Goal: Task Accomplishment & Management: Use online tool/utility

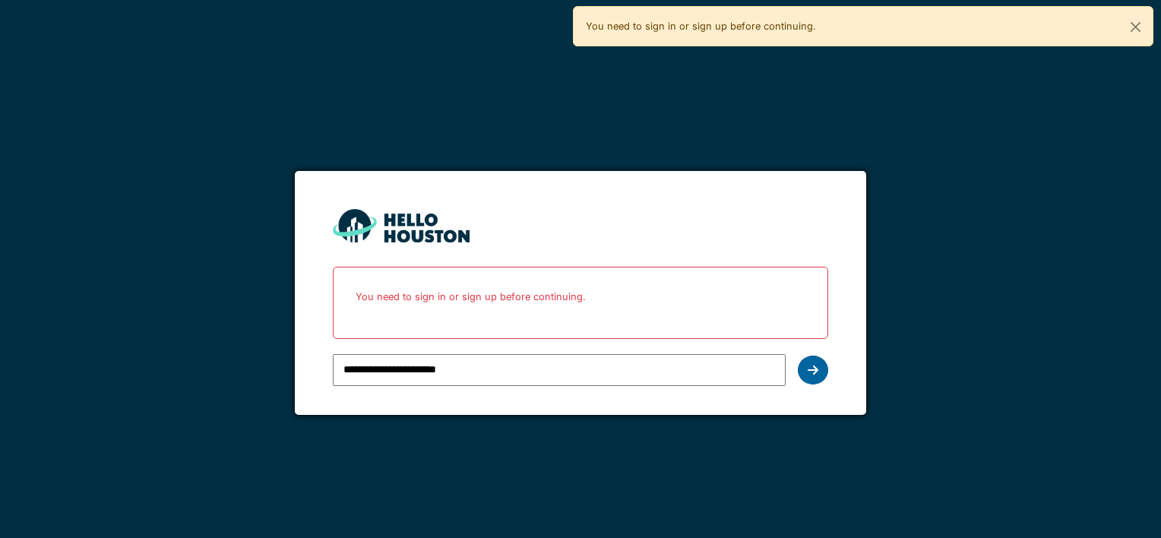
click at [803, 360] on div at bounding box center [813, 370] width 30 height 29
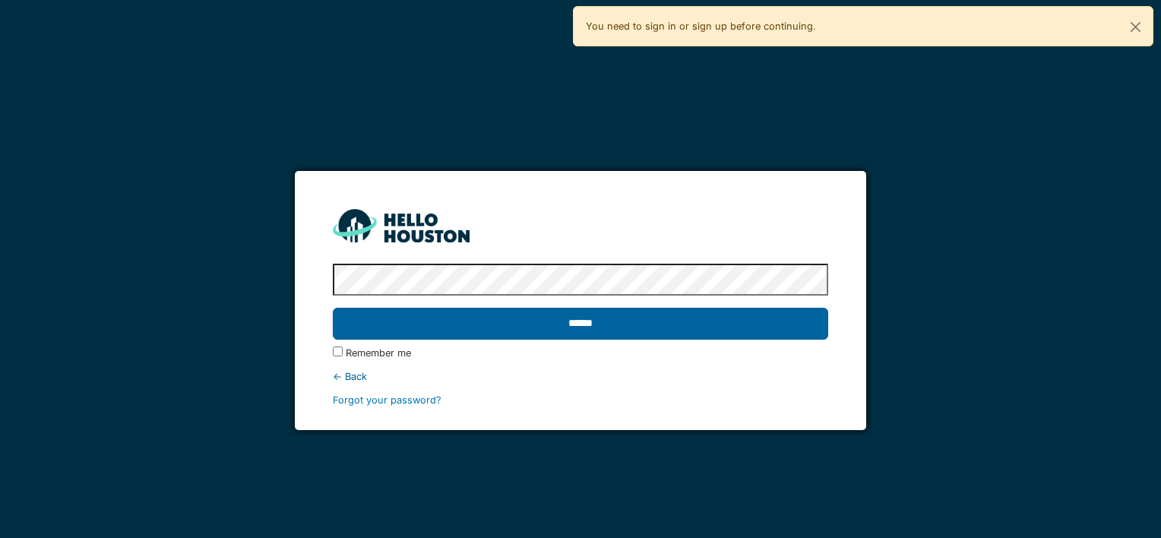
click at [576, 313] on input "******" at bounding box center [580, 324] width 495 height 32
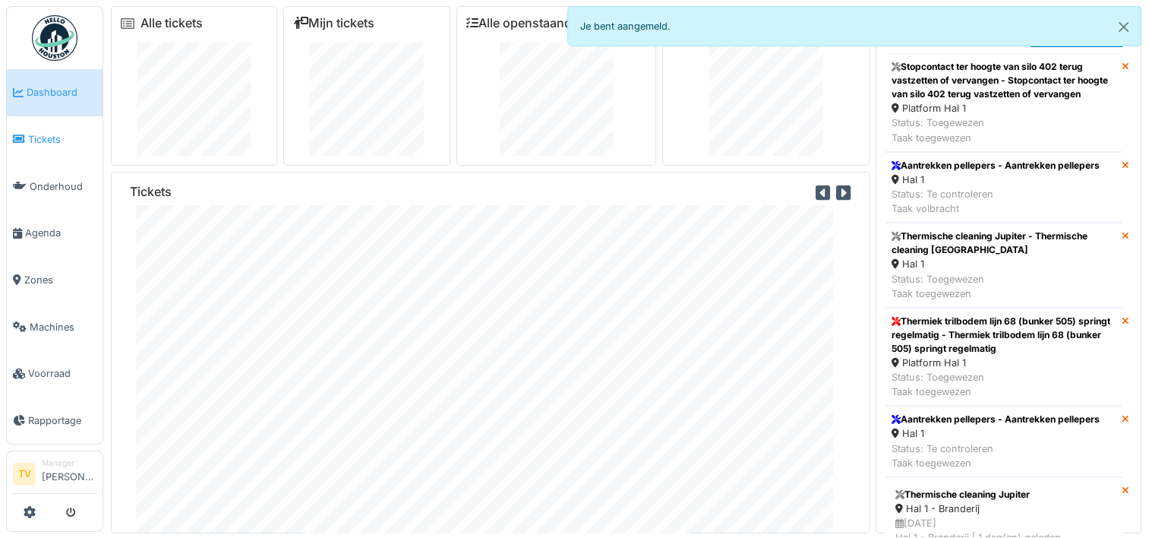
click at [36, 134] on span "Tickets" at bounding box center [62, 139] width 68 height 14
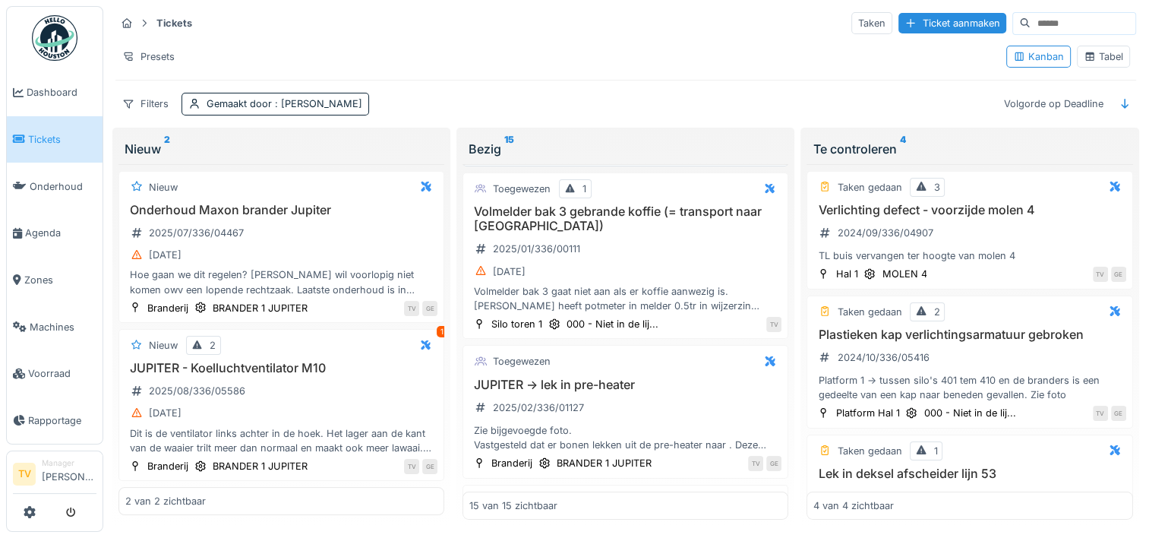
scroll to position [228, 0]
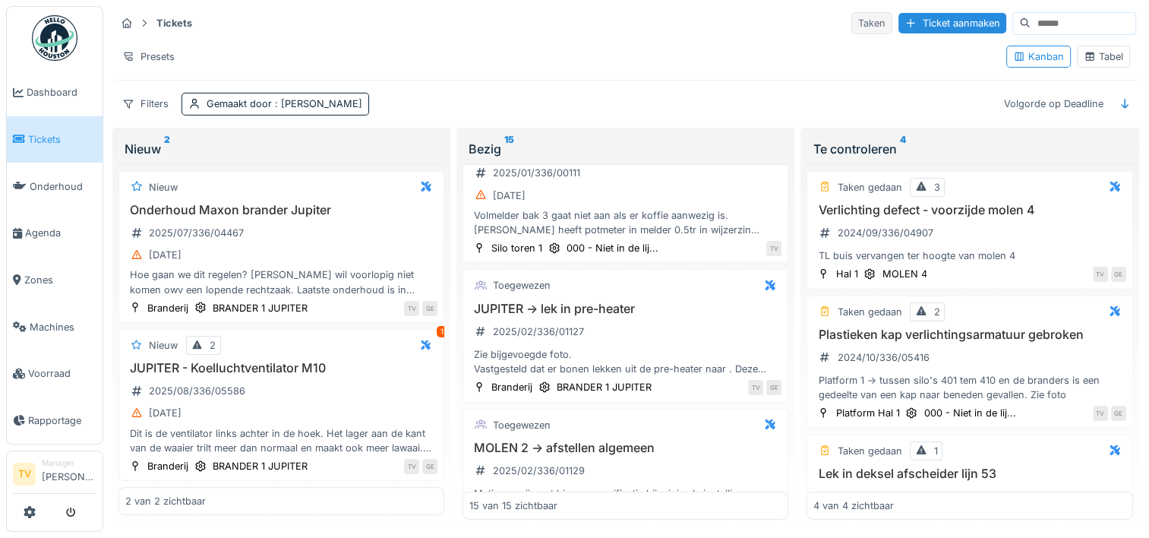
click at [852, 12] on div "Taken" at bounding box center [872, 23] width 41 height 22
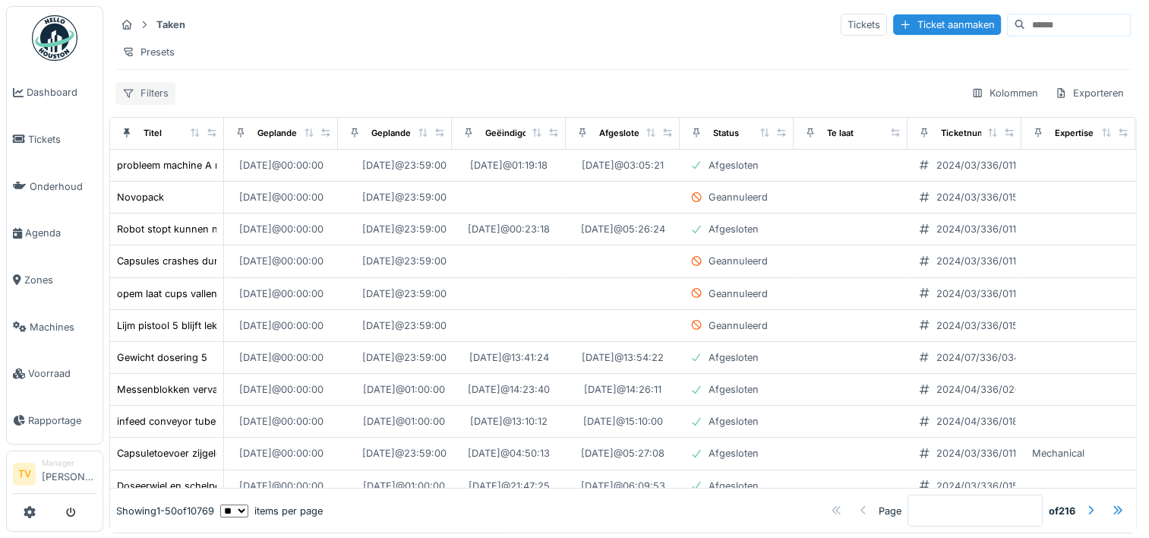
click at [133, 98] on icon at bounding box center [128, 93] width 12 height 10
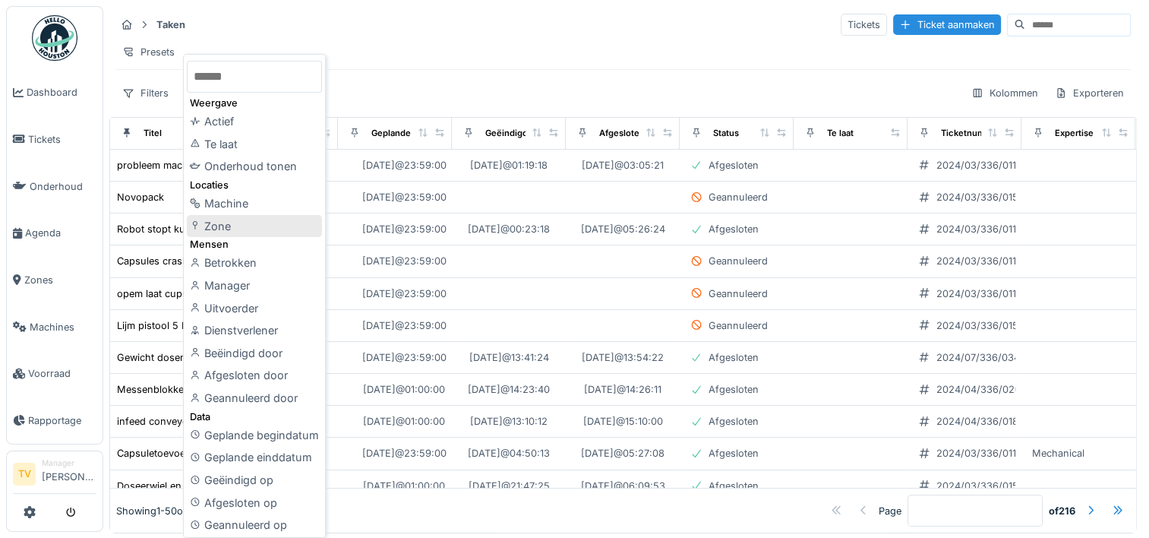
click at [236, 231] on div "Zone" at bounding box center [254, 226] width 135 height 23
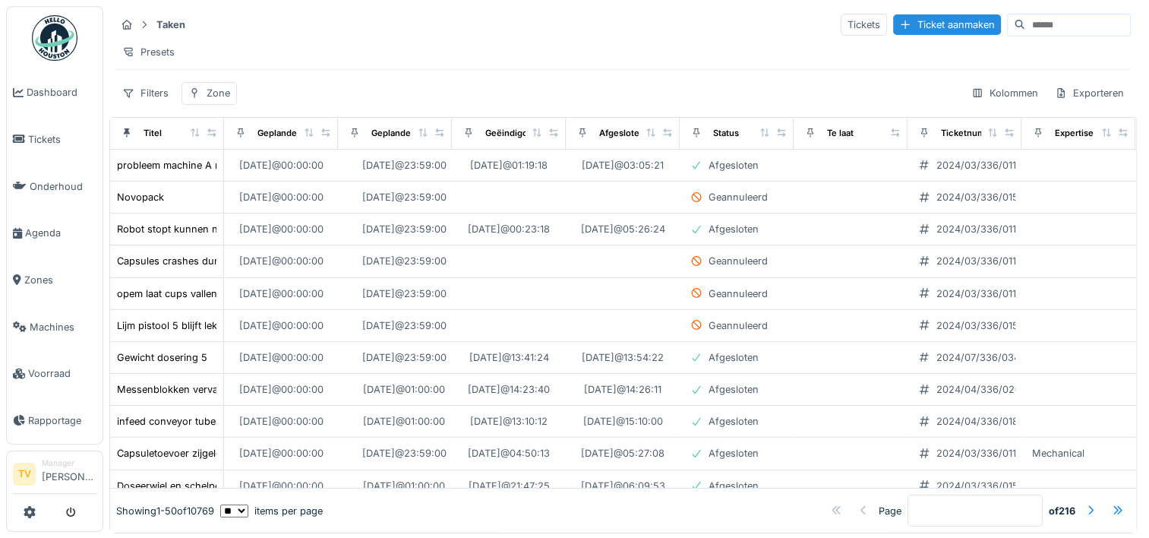
click at [1026, 21] on input at bounding box center [1078, 24] width 105 height 21
type input "*********"
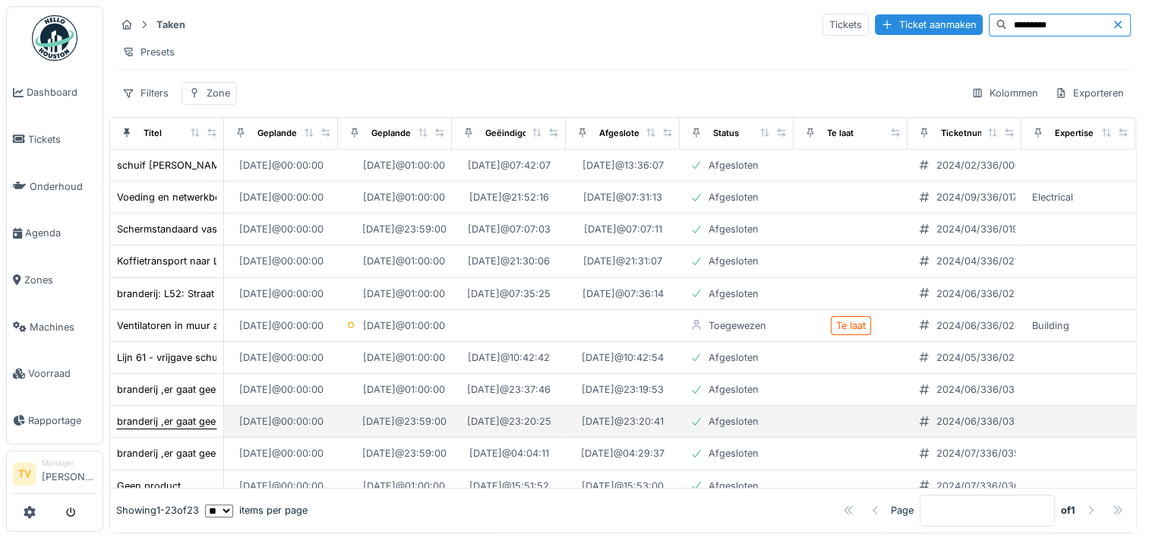
click at [182, 428] on div "branderij ,er gaat geen koffie naar 59 en 80" at bounding box center [218, 421] width 203 height 14
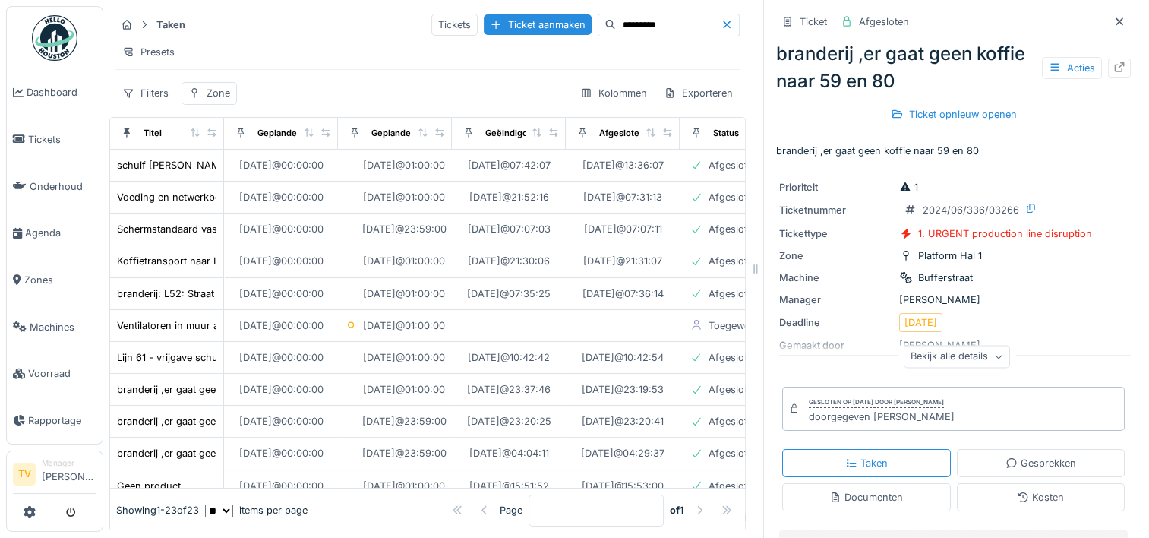
scroll to position [76, 0]
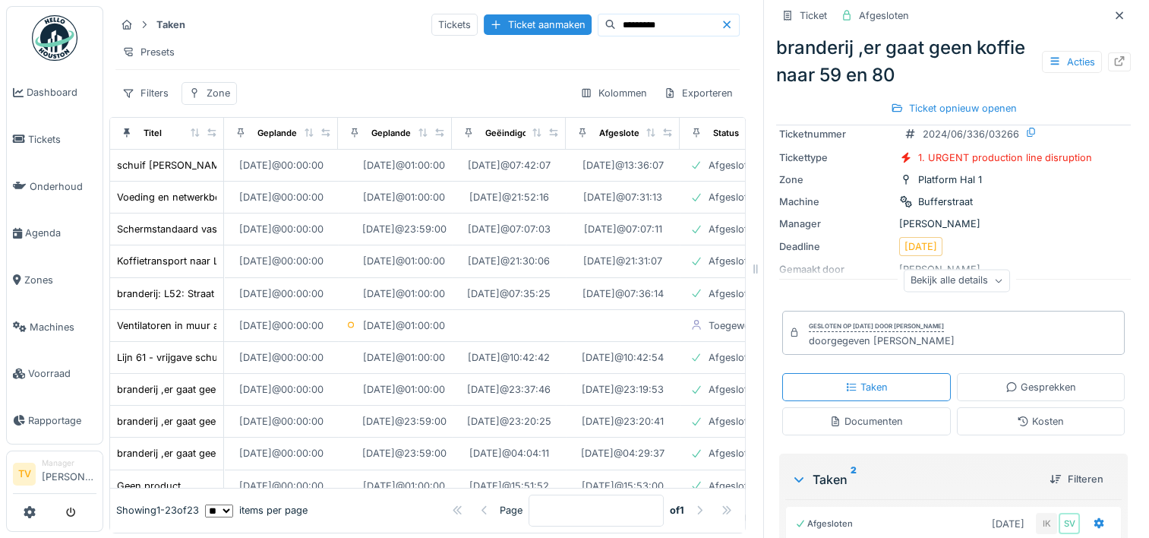
click at [938, 280] on div "Bekijk alle details" at bounding box center [957, 281] width 106 height 22
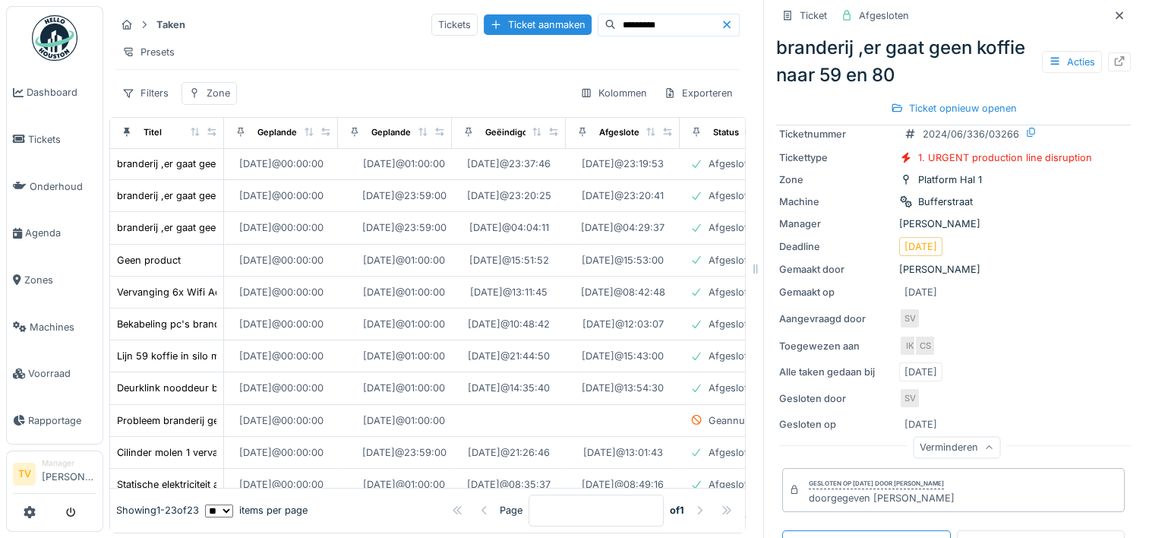
scroll to position [228, 0]
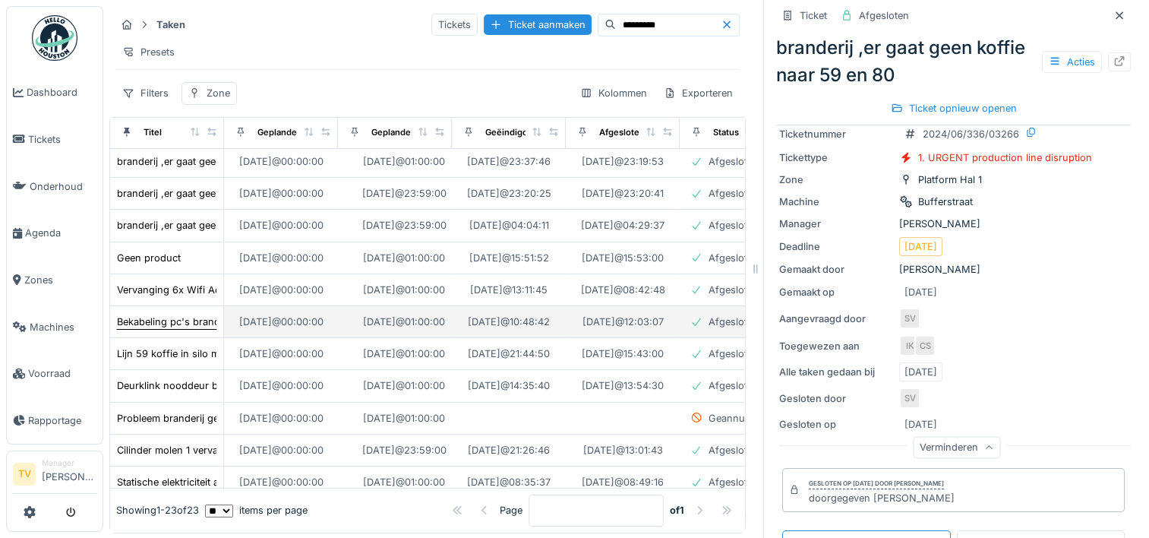
click at [162, 329] on div "Bekabeling pc's branderij" at bounding box center [175, 322] width 117 height 14
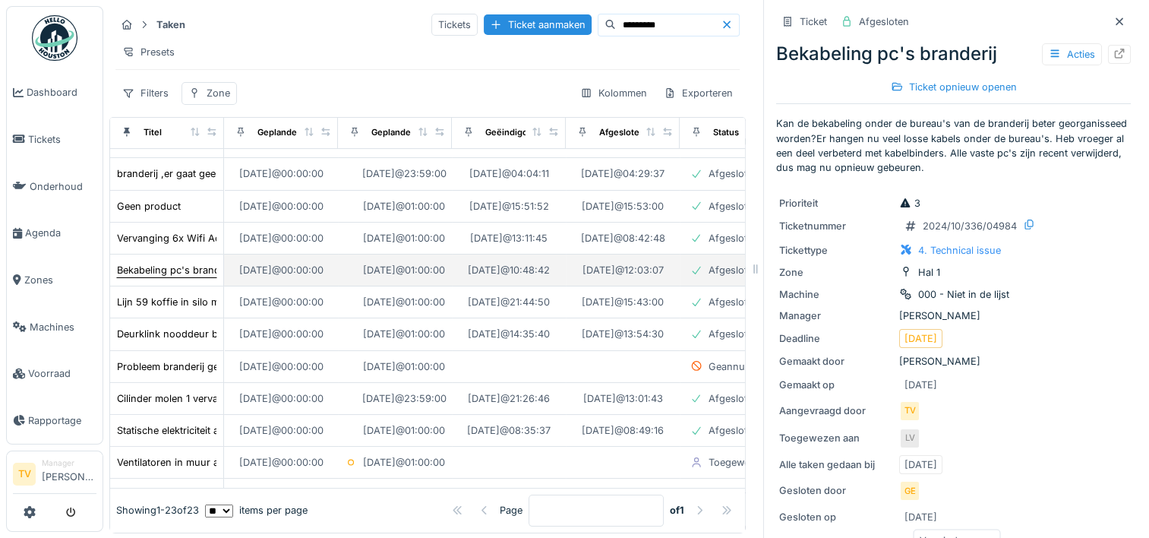
scroll to position [304, 0]
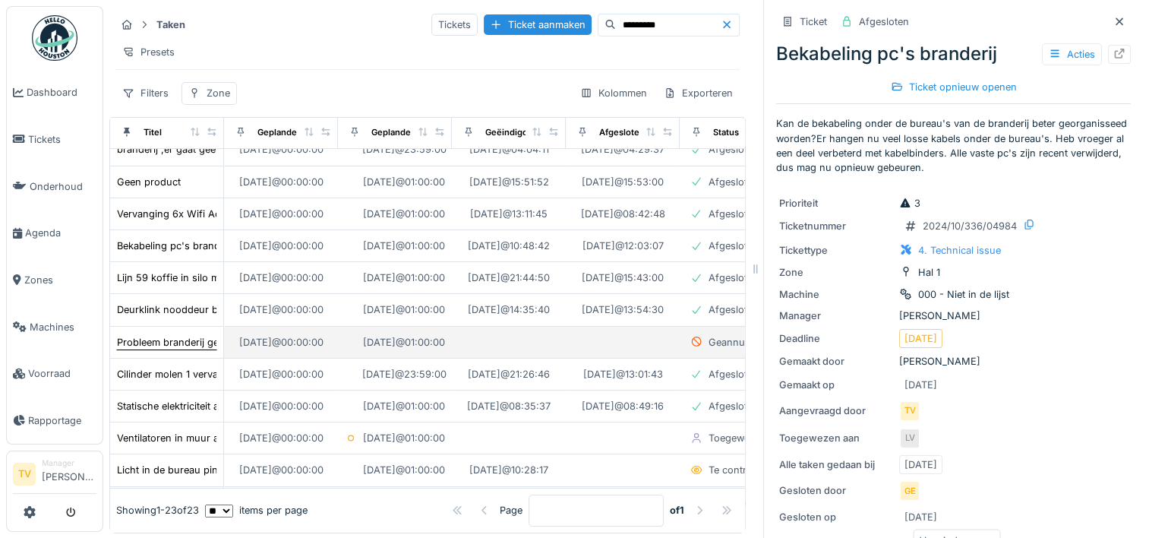
click at [174, 349] on div "Probleem branderij geen koffie" at bounding box center [188, 342] width 143 height 14
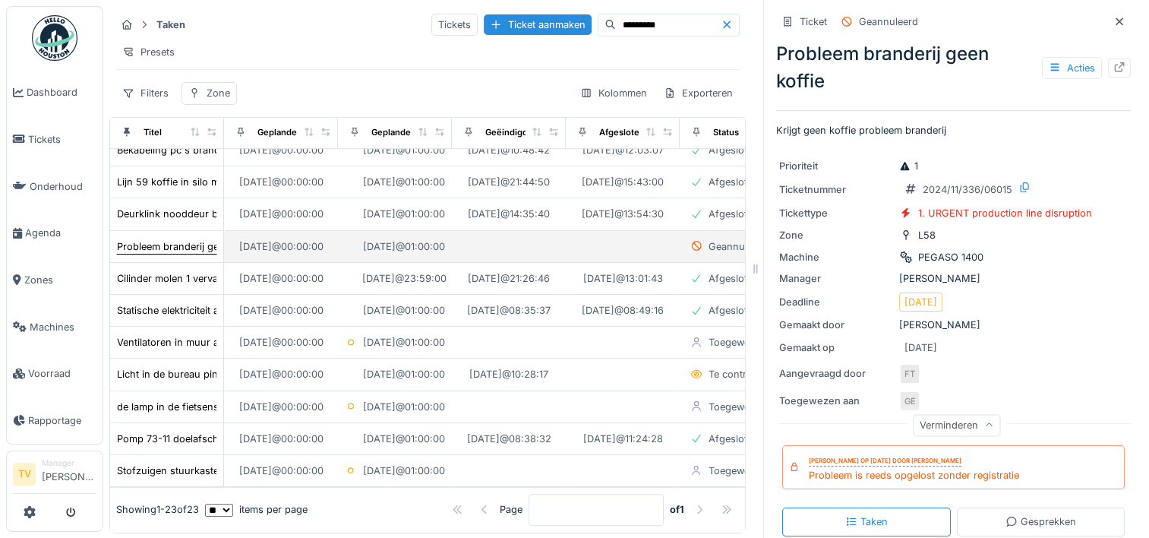
scroll to position [452, 0]
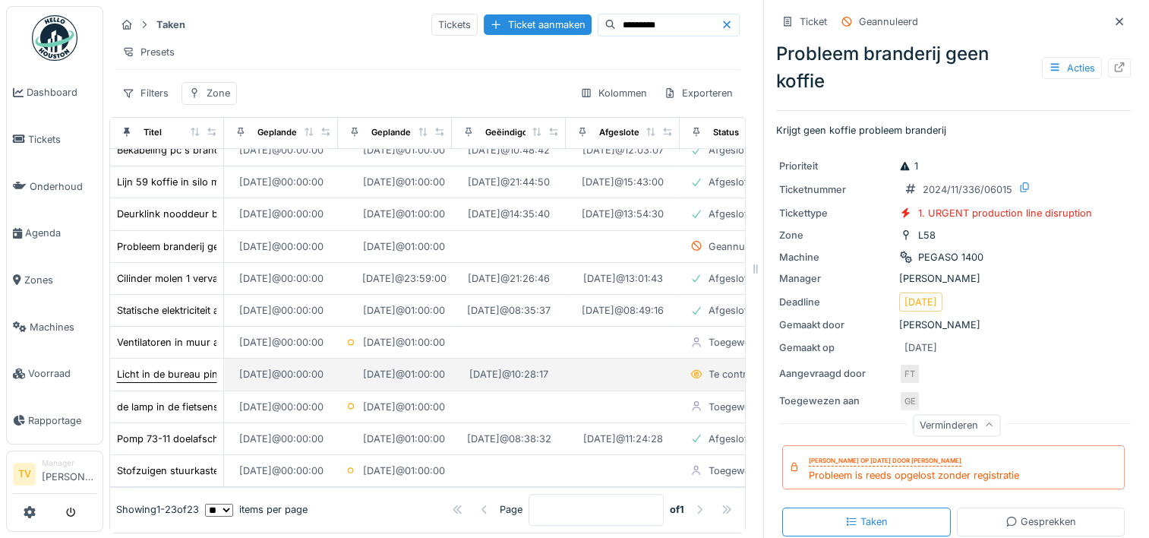
click at [164, 367] on div "Licht in de bureau pinkt" at bounding box center [171, 374] width 109 height 14
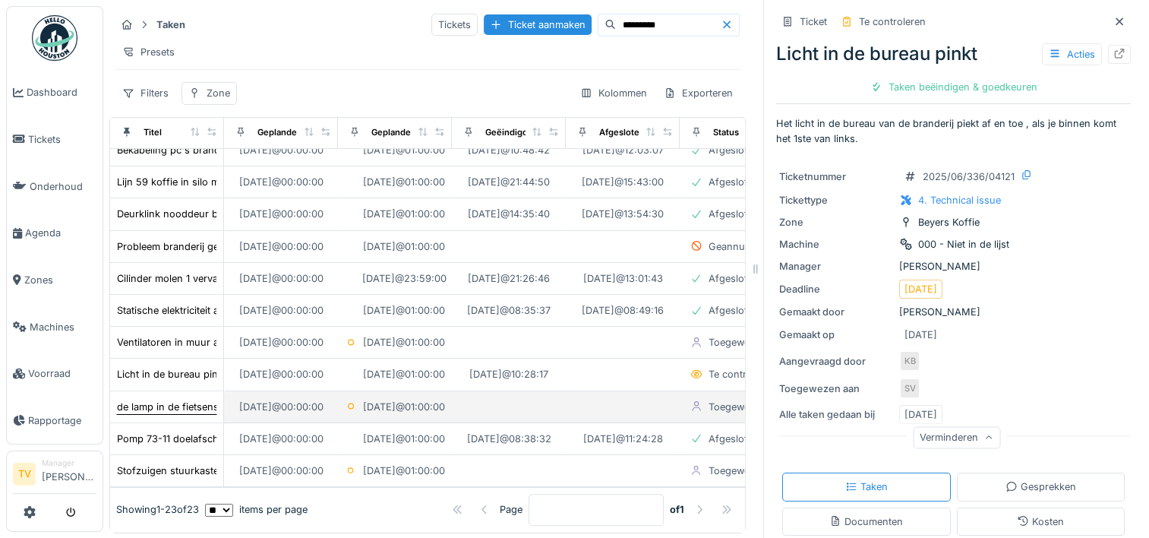
click at [160, 400] on div "de lamp in de fietsenstalling gaat na 22u niet aan" at bounding box center [230, 407] width 227 height 14
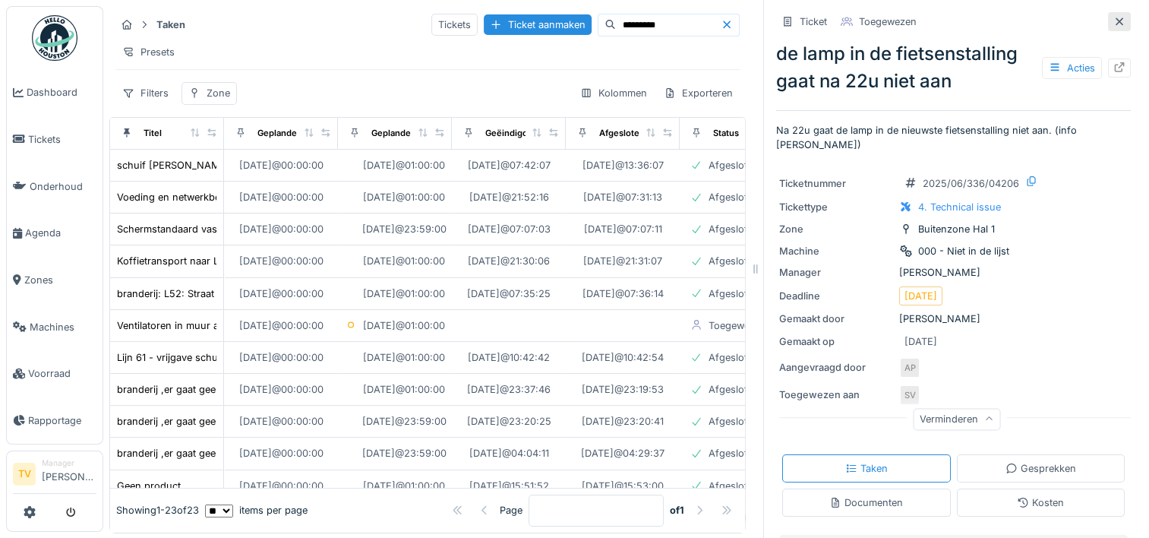
click at [1114, 15] on div at bounding box center [1120, 21] width 12 height 14
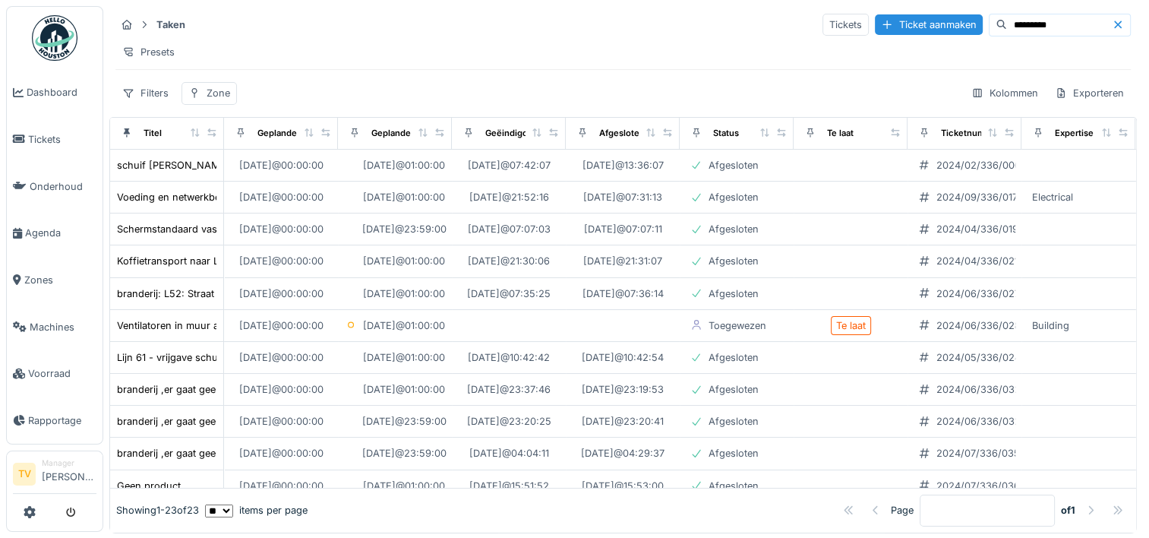
click at [1007, 30] on input "*********" at bounding box center [1059, 24] width 105 height 21
drag, startPoint x: 1023, startPoint y: 25, endPoint x: 841, endPoint y: -5, distance: 184.1
click at [841, 0] on html "Dashboard Tickets Onderhoud Agenda Zones Machines Voorraad Rapportage TV Manage…" at bounding box center [574, 269] width 1149 height 538
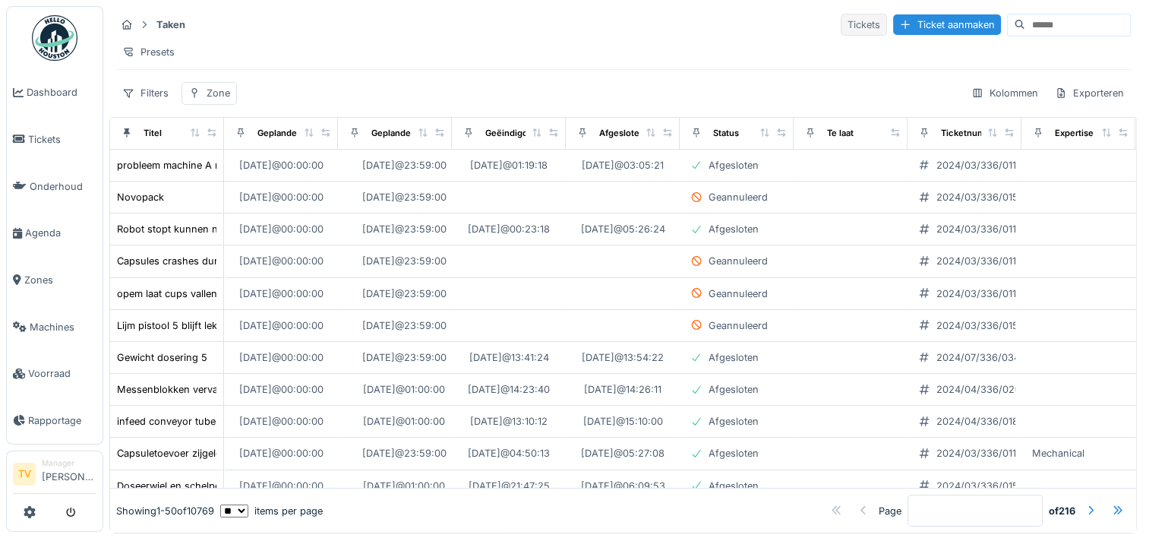
click at [841, 24] on div "Tickets" at bounding box center [864, 25] width 46 height 22
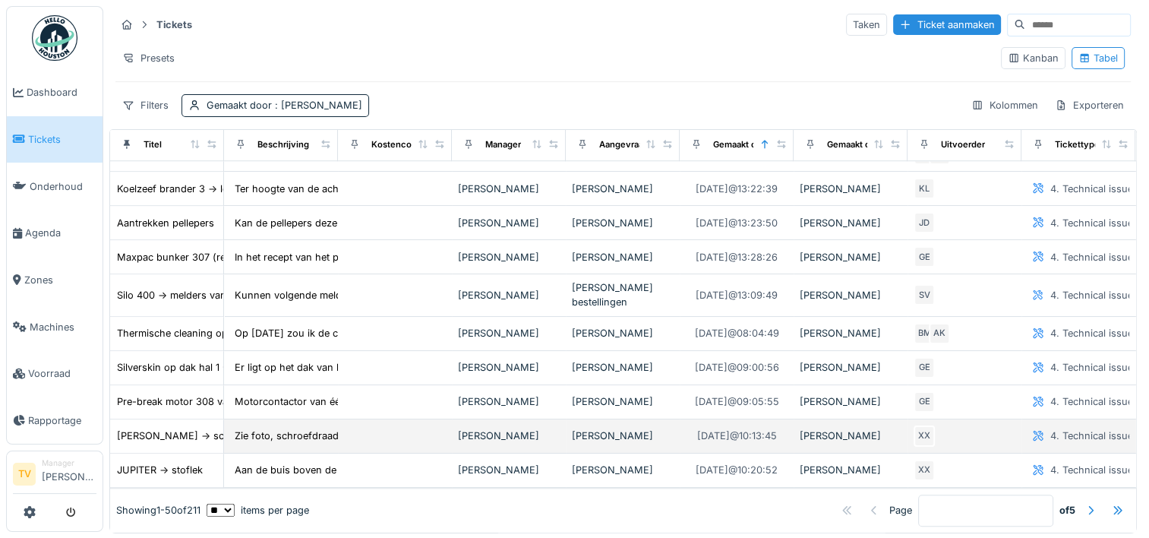
scroll to position [12, 0]
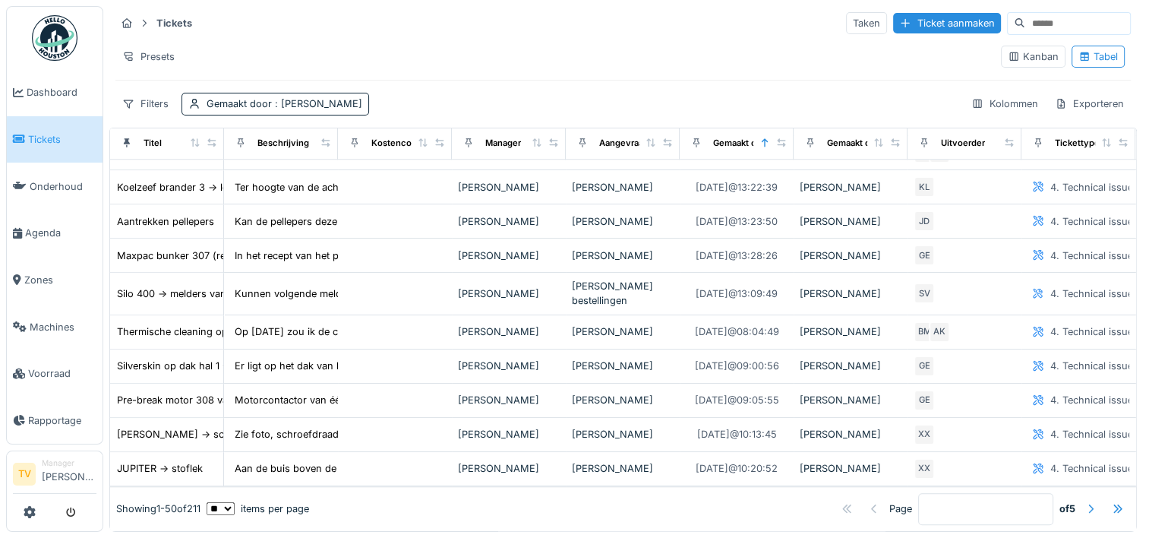
click at [1085, 501] on div at bounding box center [1091, 508] width 12 height 14
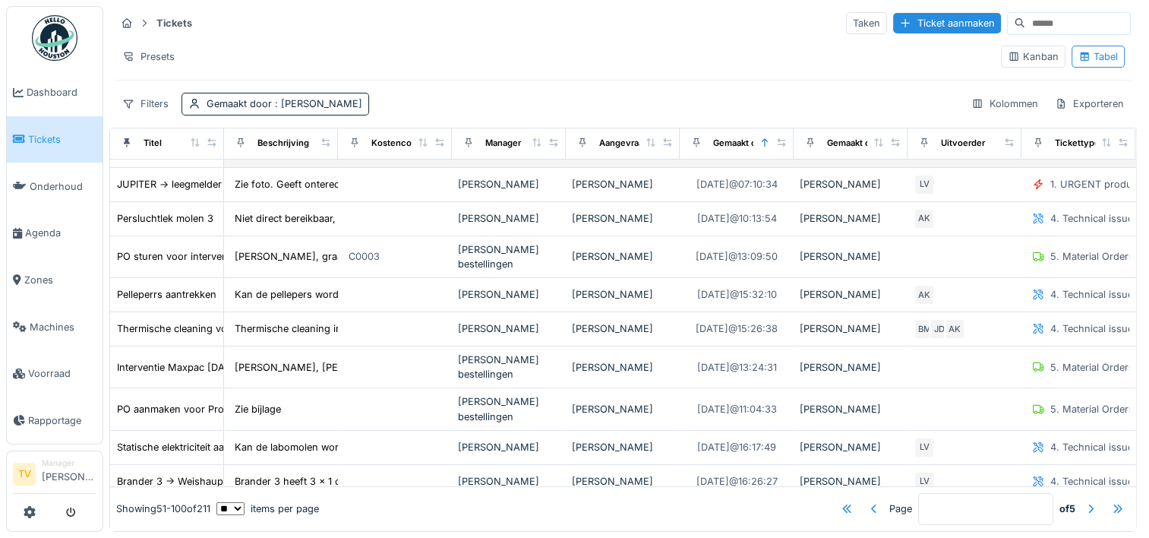
scroll to position [304, 0]
click at [1085, 501] on div at bounding box center [1091, 508] width 12 height 14
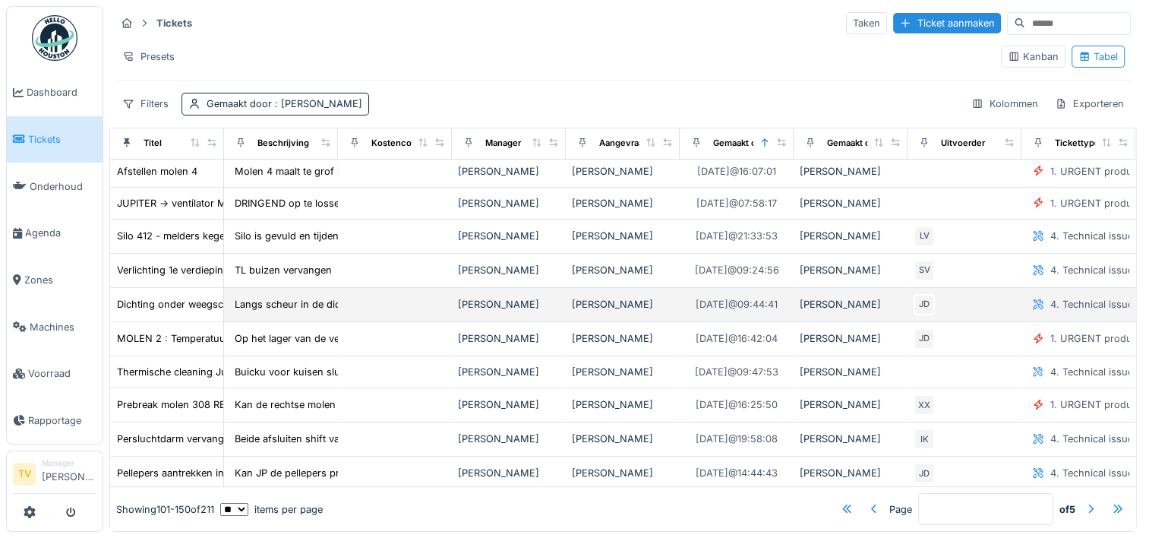
scroll to position [0, 0]
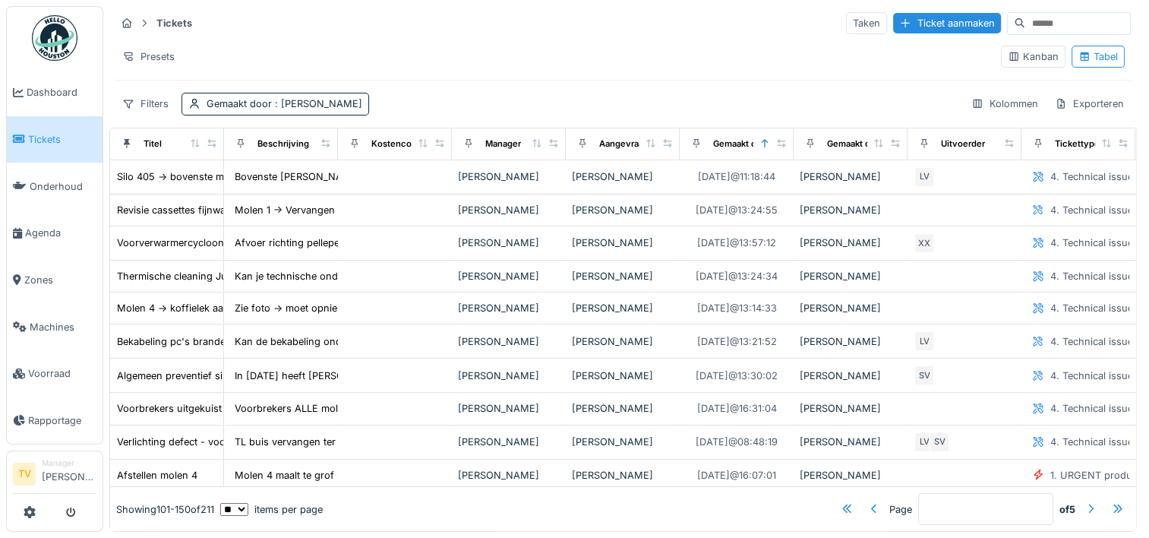
click at [1079, 498] on div at bounding box center [1091, 508] width 24 height 21
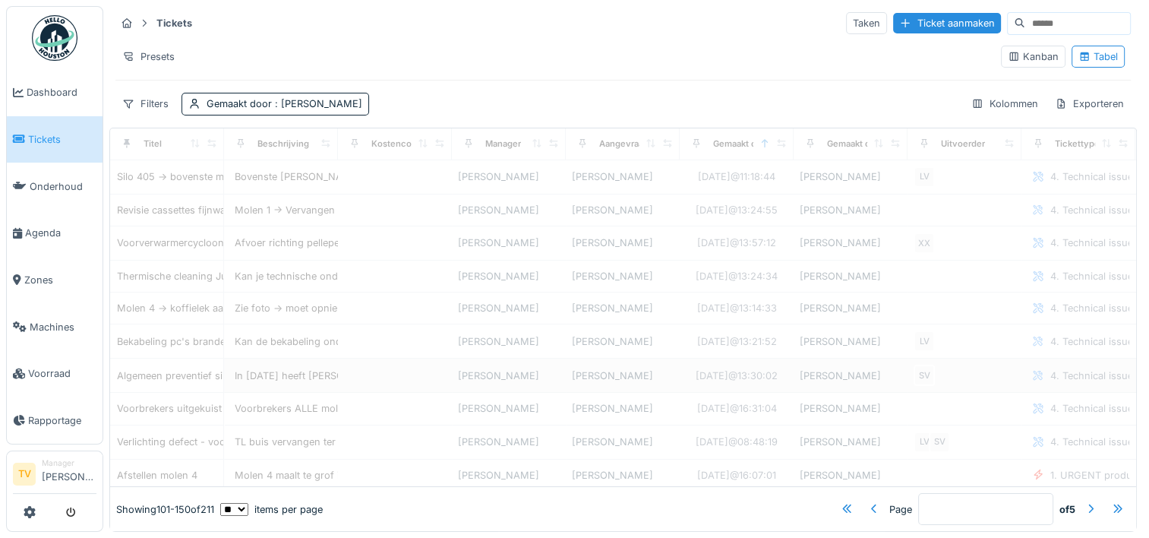
type input "*"
